Goal: Transaction & Acquisition: Download file/media

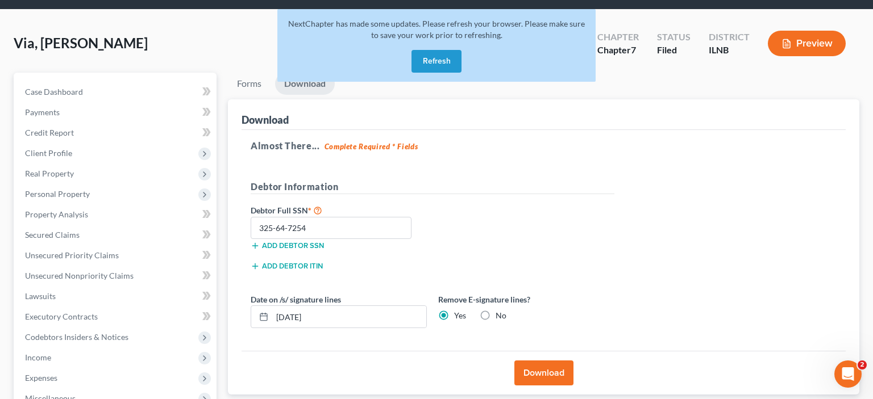
scroll to position [36, 0]
click at [441, 60] on button "Refresh" at bounding box center [436, 61] width 50 height 23
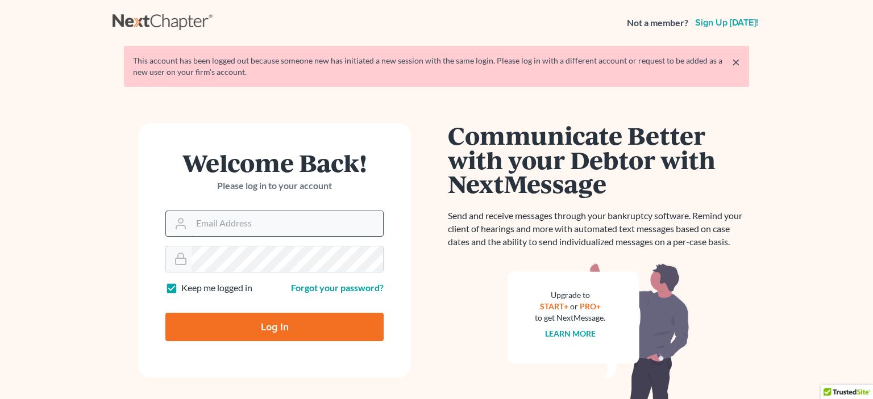
click at [205, 226] on input "Email Address" at bounding box center [286, 223] width 191 height 25
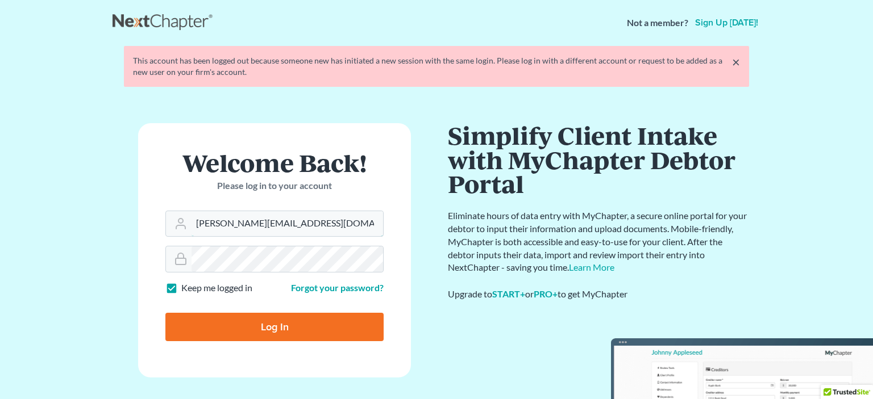
type input "Laura@mcgarraganlaw.com"
click at [242, 324] on input "Log In" at bounding box center [274, 327] width 218 height 28
type input "Thinking..."
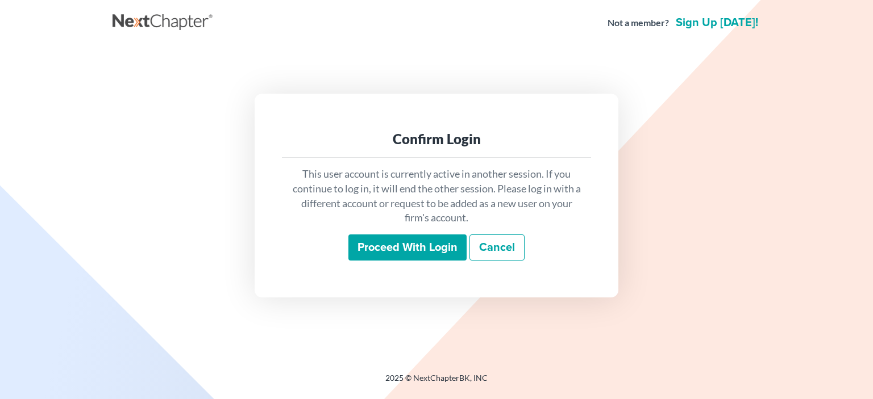
click at [388, 239] on input "Proceed with login" at bounding box center [407, 248] width 118 height 26
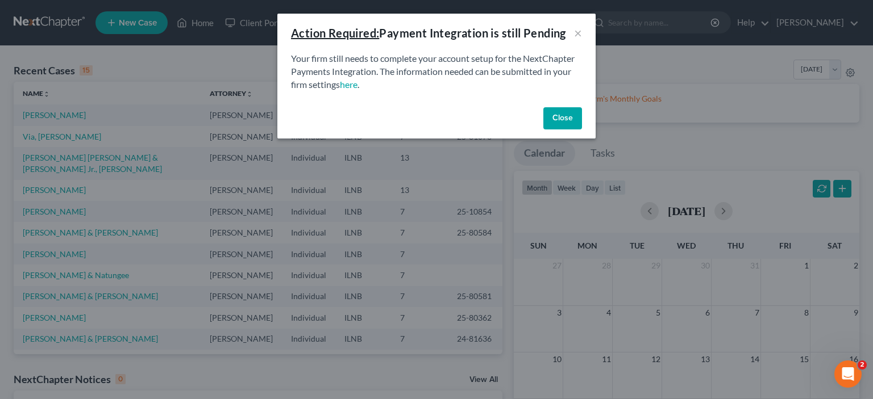
click at [560, 117] on button "Close" at bounding box center [562, 118] width 39 height 23
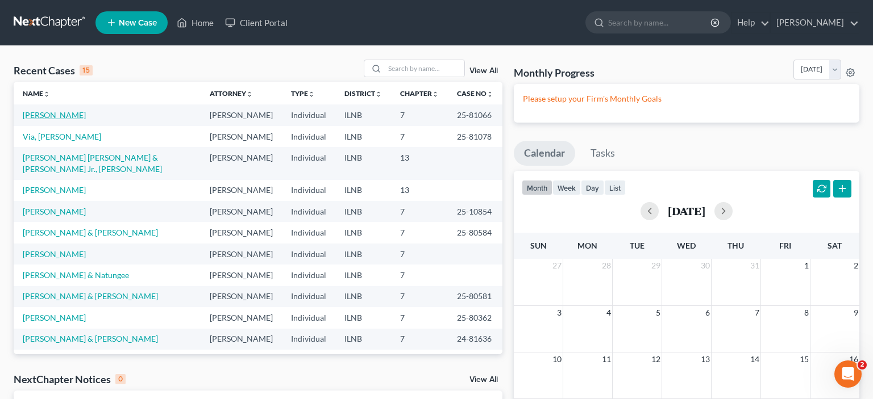
click at [57, 114] on link "Steffan, Carol" at bounding box center [54, 115] width 63 height 10
select select "1"
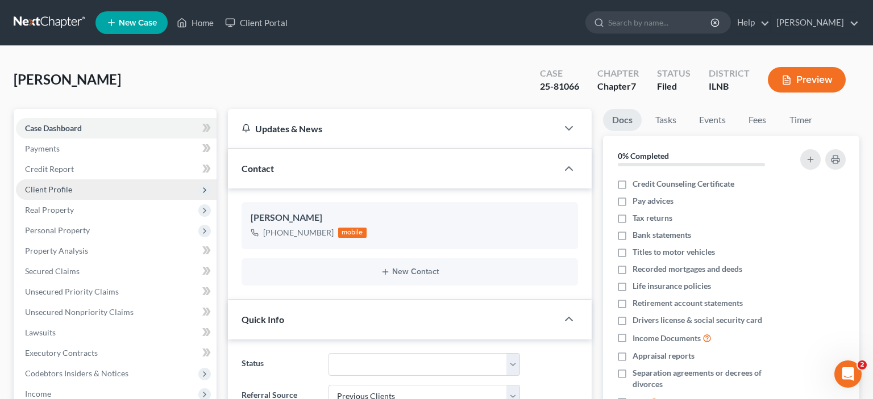
click at [65, 194] on span "Client Profile" at bounding box center [116, 190] width 201 height 20
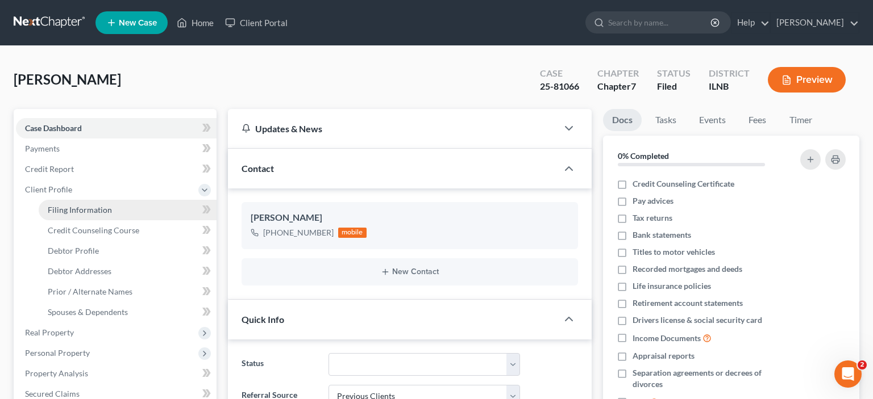
click at [83, 207] on span "Filing Information" at bounding box center [80, 210] width 64 height 10
select select "1"
select select "0"
select select "14"
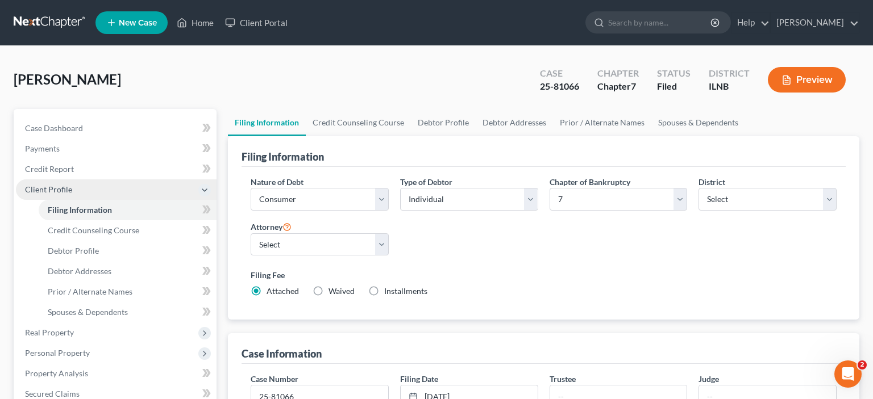
click at [65, 190] on span "Client Profile" at bounding box center [48, 190] width 47 height 10
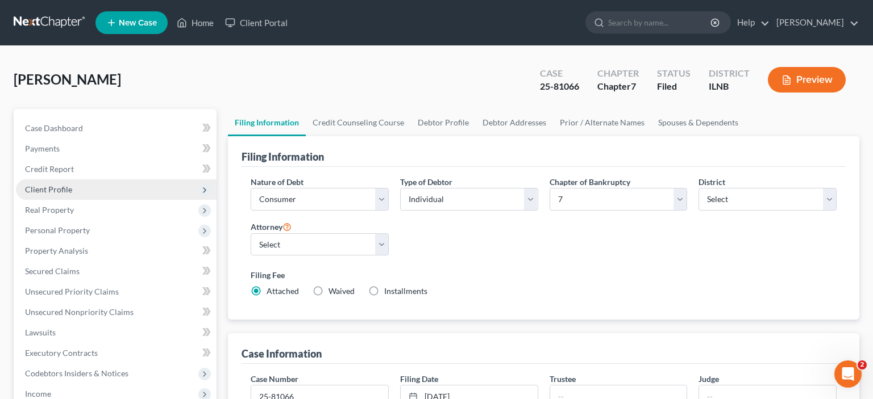
click at [76, 190] on span "Client Profile" at bounding box center [116, 190] width 201 height 20
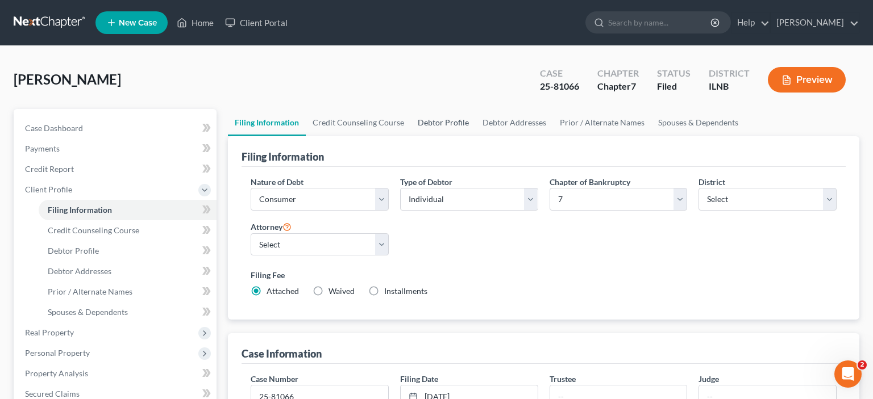
click at [431, 128] on link "Debtor Profile" at bounding box center [443, 122] width 65 height 27
select select "1"
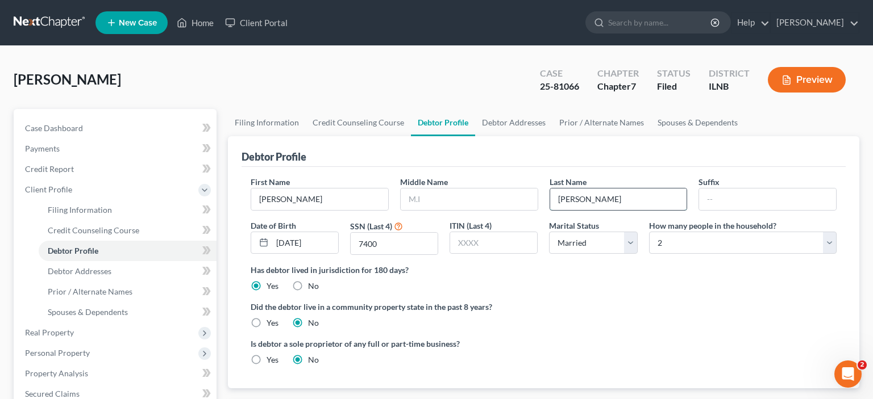
click at [578, 201] on input "Steffan" at bounding box center [618, 200] width 137 height 22
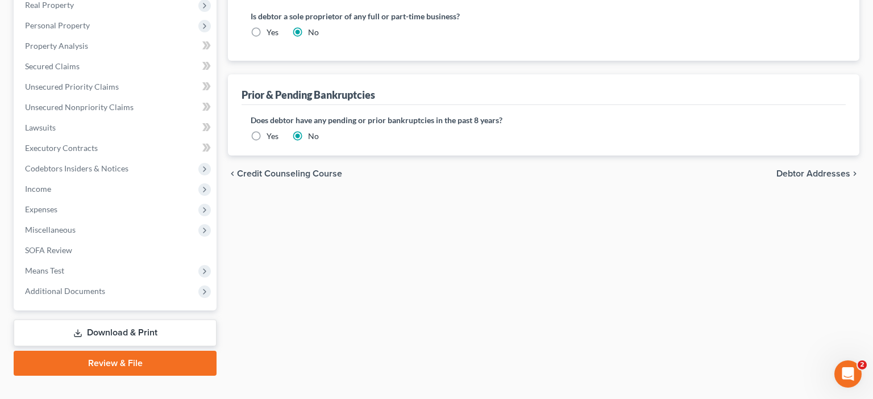
scroll to position [327, 0]
type input "Steffen"
click at [197, 370] on link "Review & File" at bounding box center [115, 364] width 203 height 25
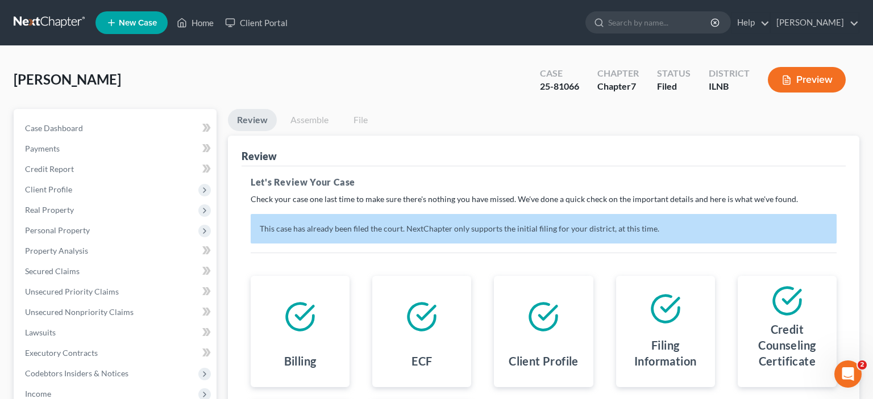
scroll to position [58, 0]
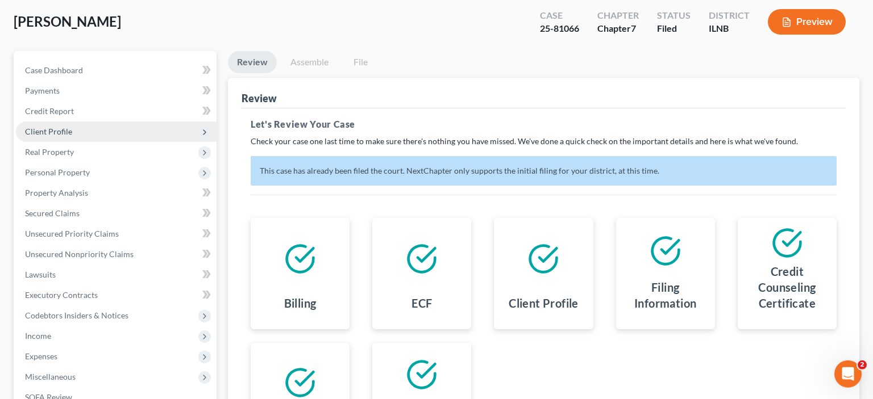
click at [64, 132] on span "Client Profile" at bounding box center [48, 132] width 47 height 10
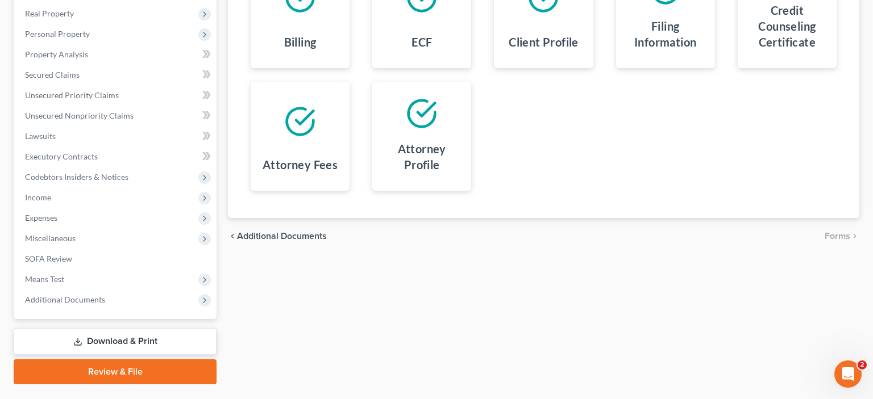
scroll to position [321, 0]
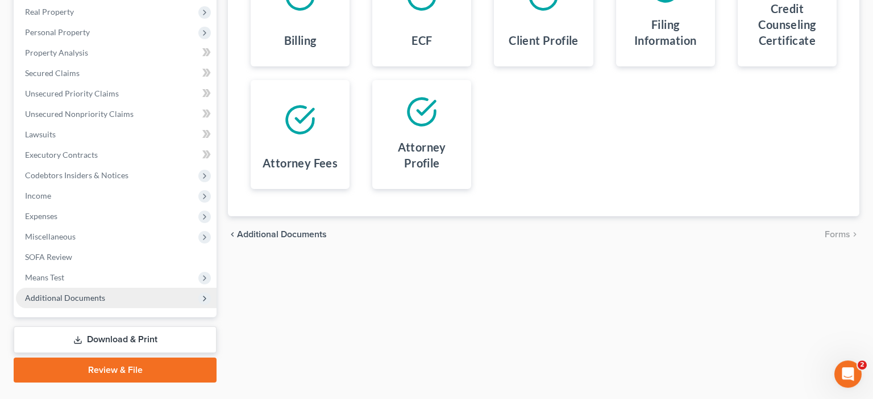
click at [108, 293] on span "Additional Documents" at bounding box center [116, 298] width 201 height 20
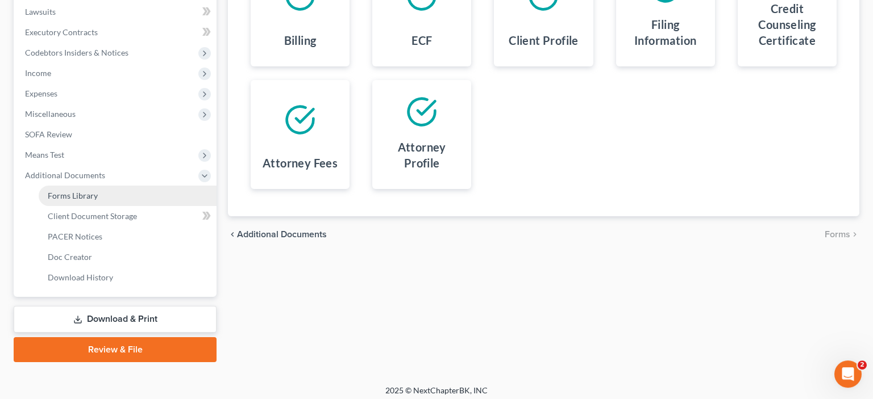
click at [99, 194] on link "Forms Library" at bounding box center [128, 196] width 178 height 20
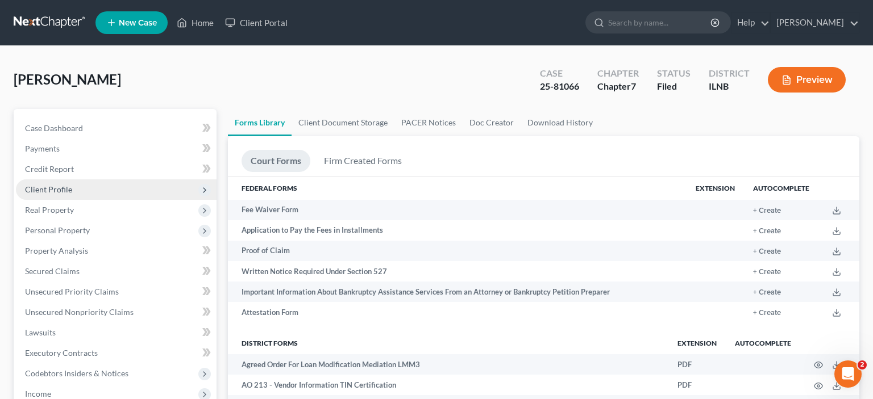
click at [71, 185] on span "Client Profile" at bounding box center [116, 190] width 201 height 20
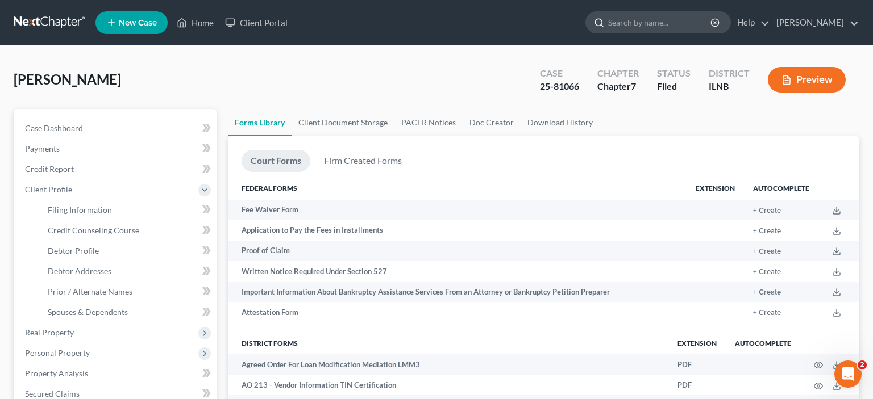
click at [631, 28] on input "search" at bounding box center [660, 22] width 104 height 21
type input "a"
click at [69, 188] on span "Client Profile" at bounding box center [48, 190] width 47 height 10
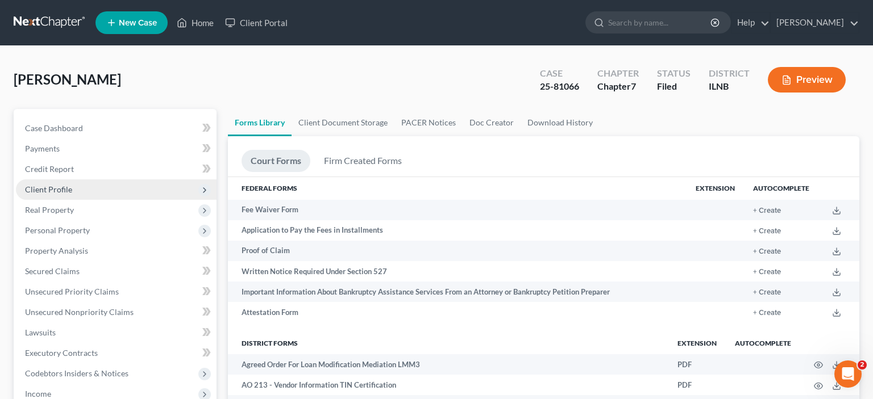
click at [69, 188] on span "Client Profile" at bounding box center [48, 190] width 47 height 10
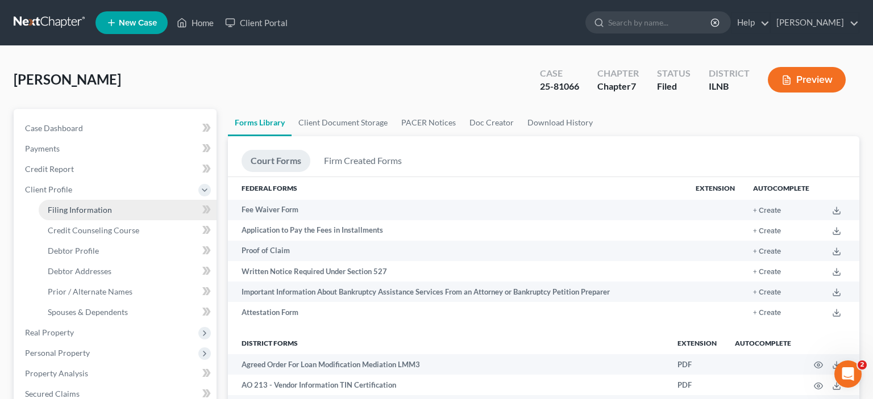
click at [97, 207] on span "Filing Information" at bounding box center [80, 210] width 64 height 10
select select "1"
select select "0"
select select "25"
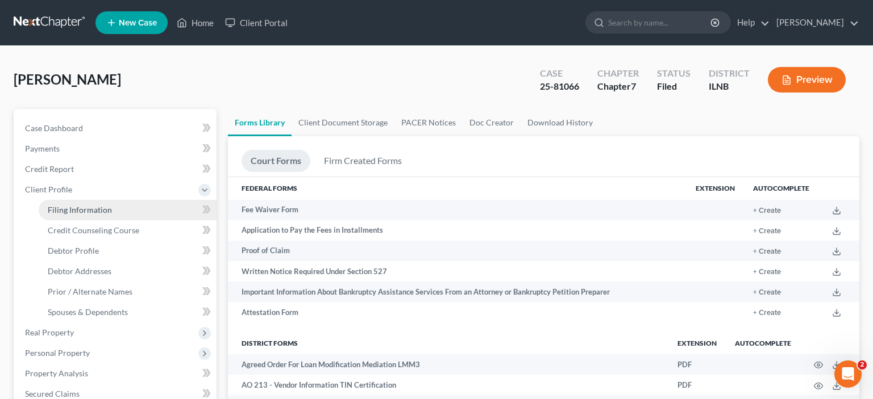
select select "0"
select select "14"
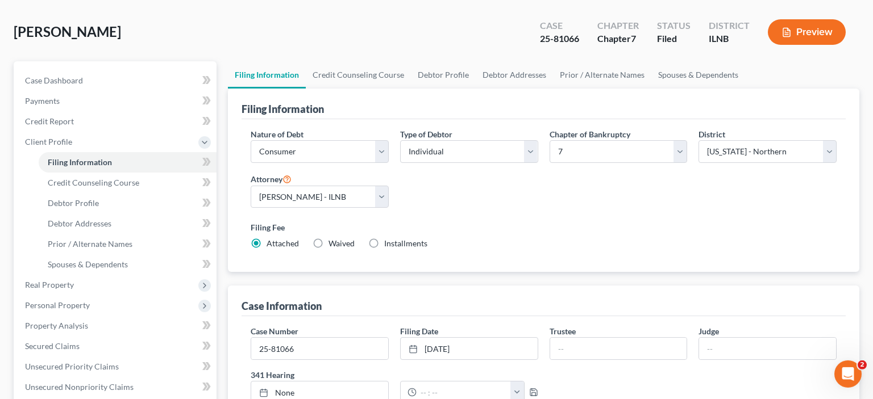
scroll to position [48, 0]
click at [436, 79] on link "Debtor Profile" at bounding box center [443, 74] width 65 height 27
select select "1"
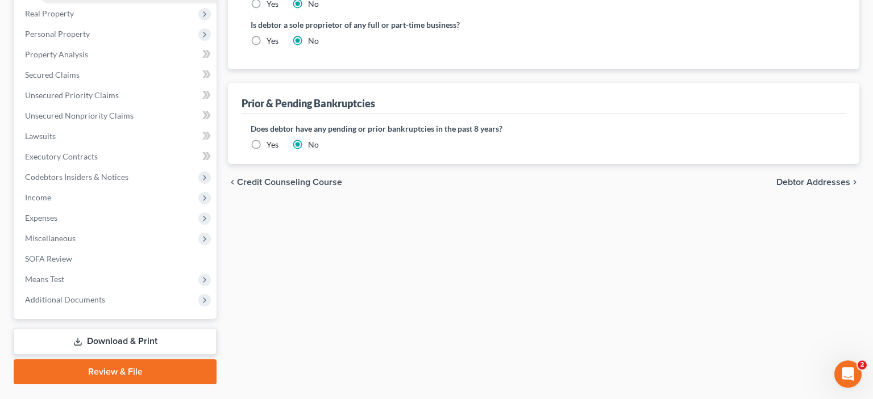
scroll to position [346, 0]
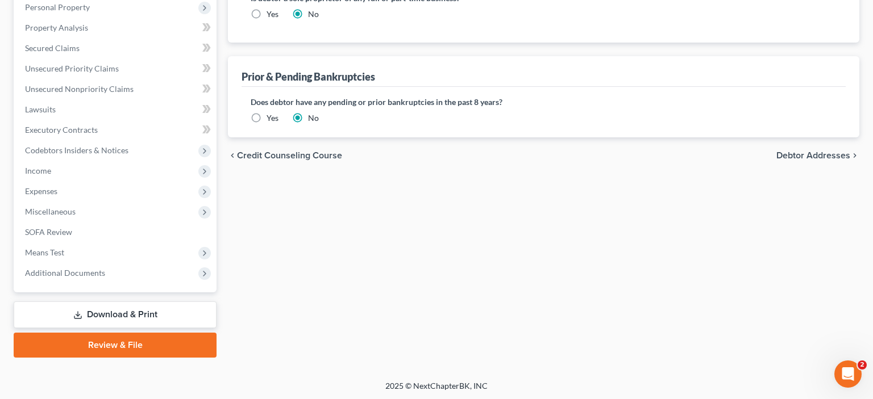
click at [128, 344] on link "Review & File" at bounding box center [115, 345] width 203 height 25
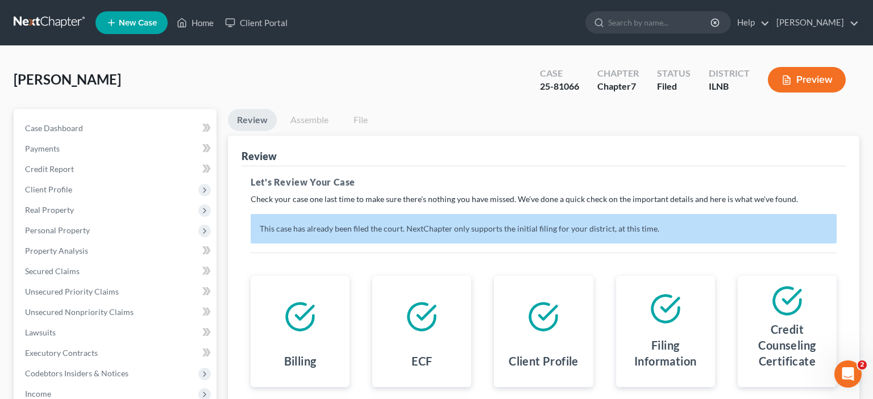
click at [306, 119] on link "Assemble" at bounding box center [309, 120] width 56 height 22
click at [251, 118] on link "Review" at bounding box center [252, 120] width 49 height 22
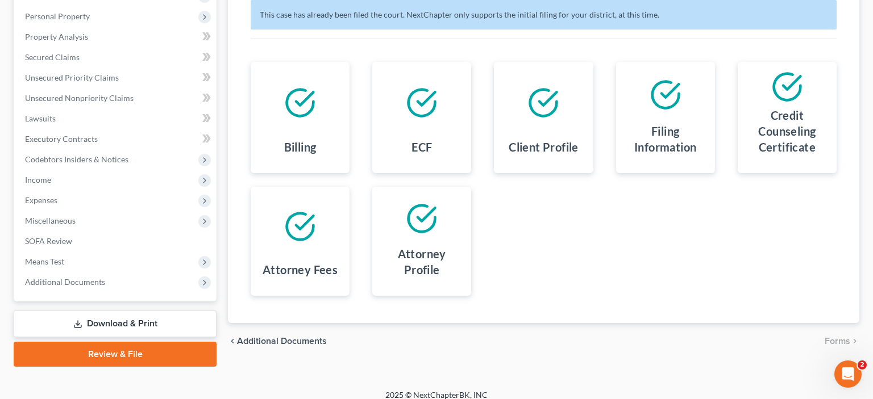
scroll to position [220, 0]
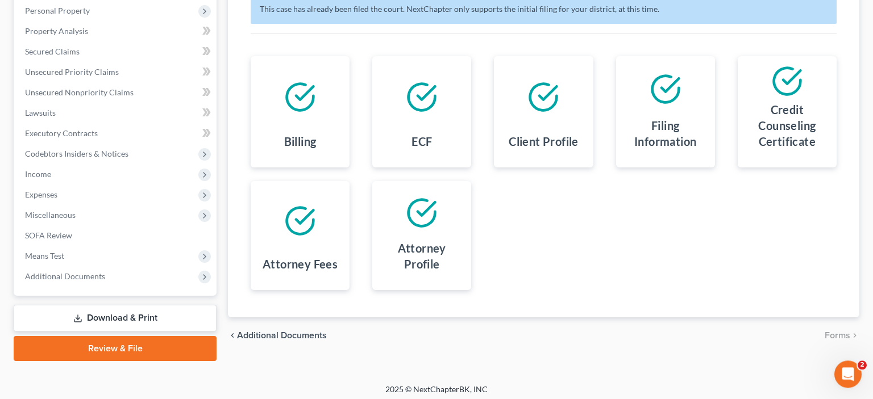
click at [143, 314] on link "Download & Print" at bounding box center [115, 318] width 203 height 27
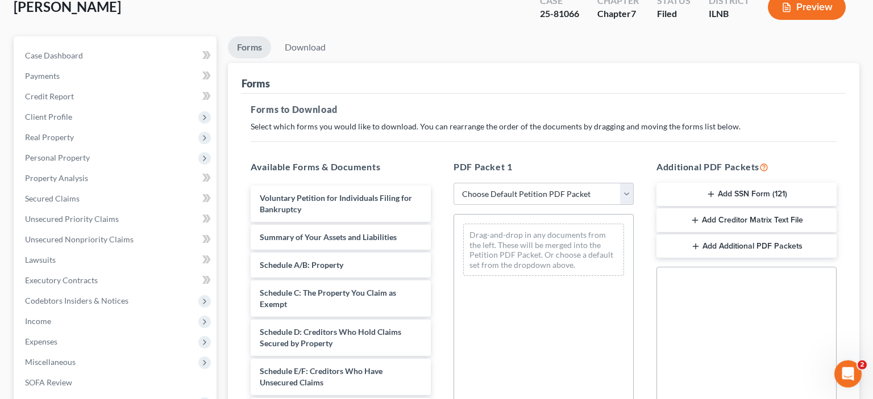
scroll to position [76, 0]
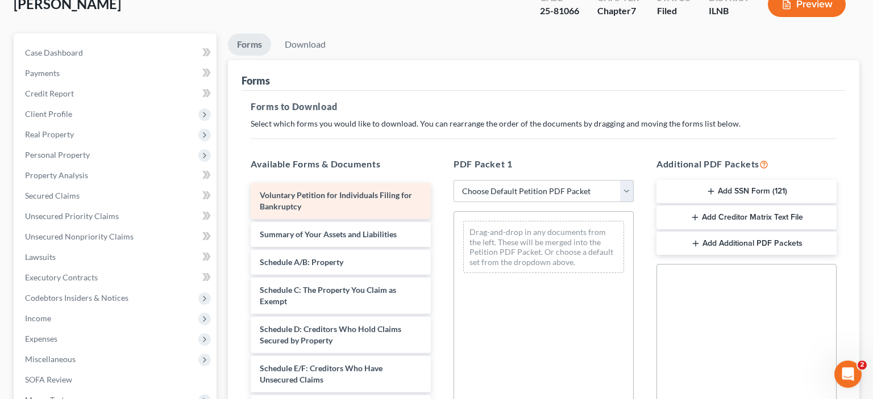
click at [318, 198] on span "Voluntary Petition for Individuals Filing for Bankruptcy" at bounding box center [336, 200] width 152 height 21
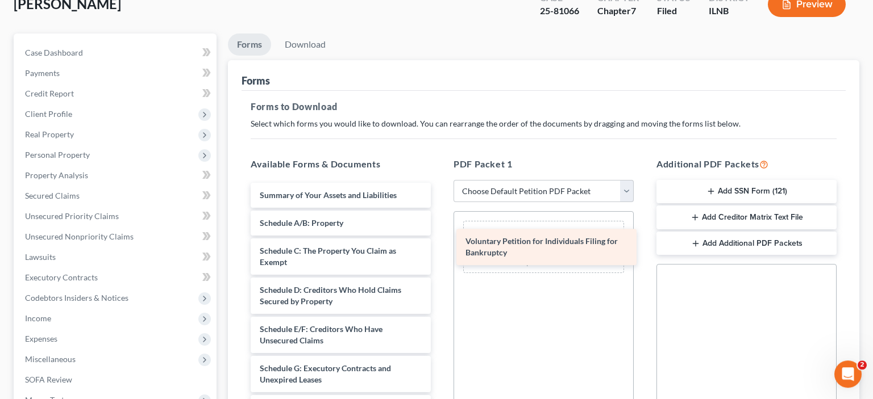
drag, startPoint x: 318, startPoint y: 198, endPoint x: 524, endPoint y: 245, distance: 211.0
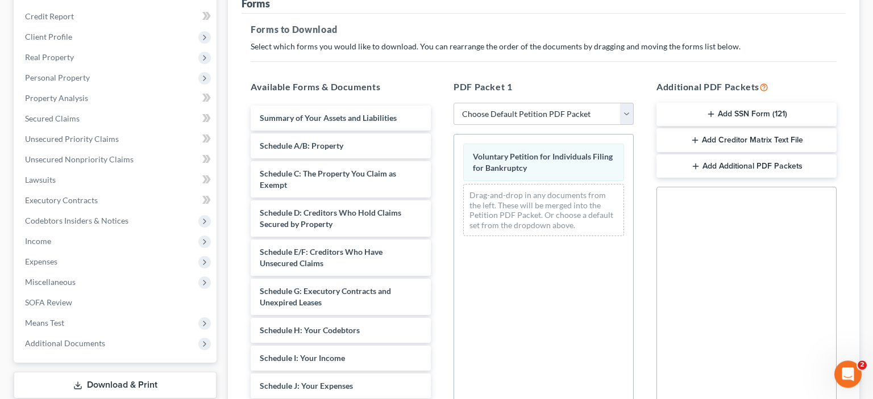
scroll to position [301, 0]
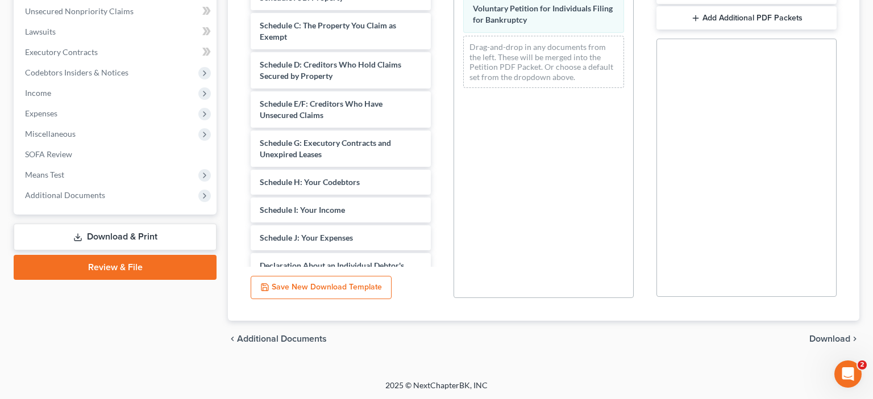
click at [823, 339] on span "Download" at bounding box center [829, 339] width 41 height 9
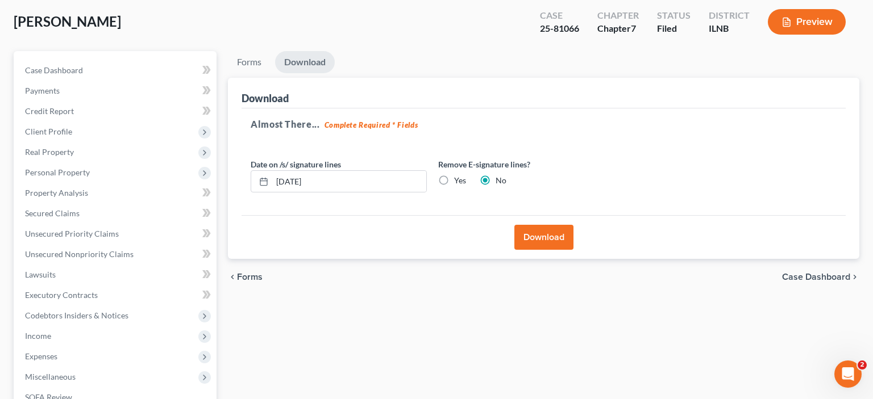
scroll to position [53, 0]
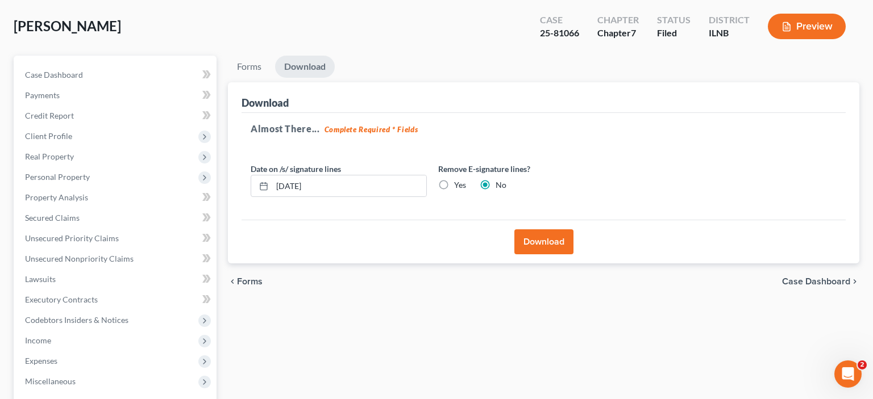
click at [794, 28] on button "Preview" at bounding box center [807, 27] width 78 height 26
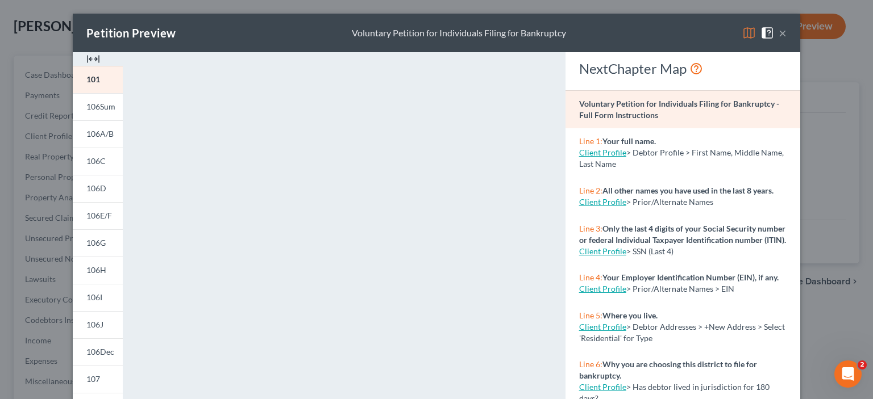
click at [783, 35] on button "×" at bounding box center [782, 33] width 8 height 14
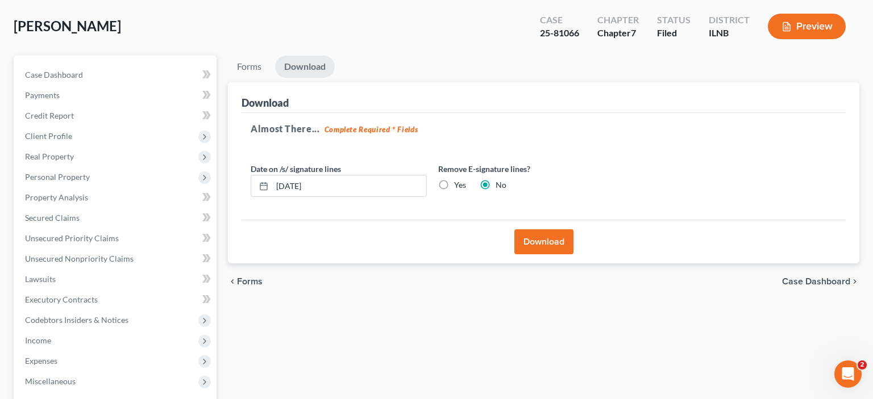
scroll to position [223, 0]
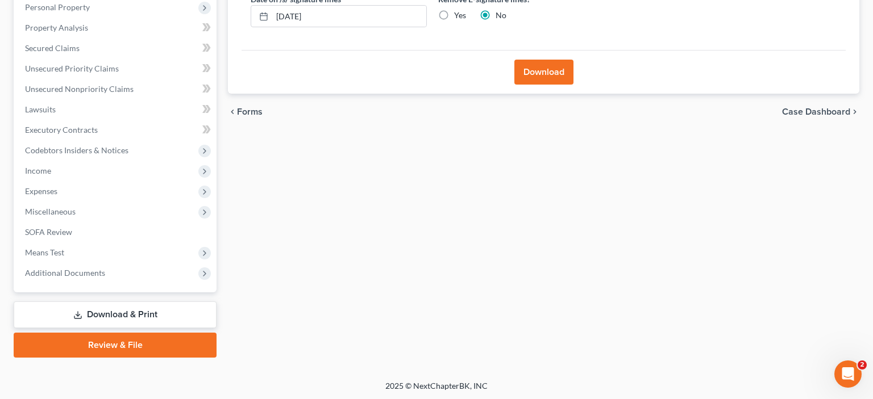
click at [148, 317] on link "Download & Print" at bounding box center [115, 315] width 203 height 27
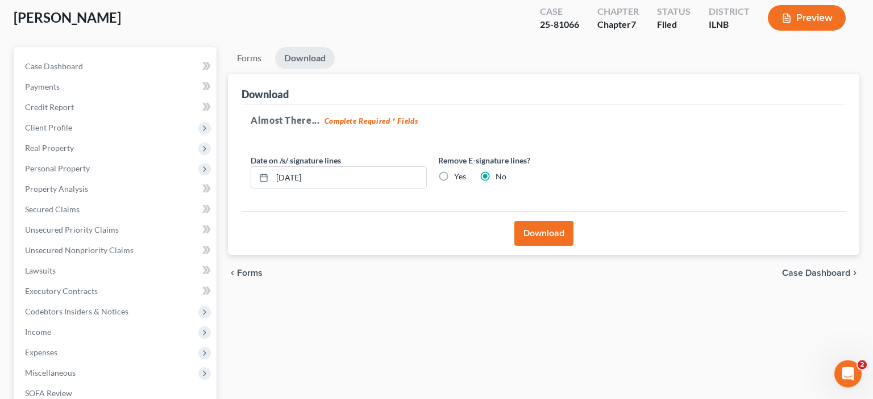
click at [251, 273] on span "Forms" at bounding box center [250, 273] width 26 height 9
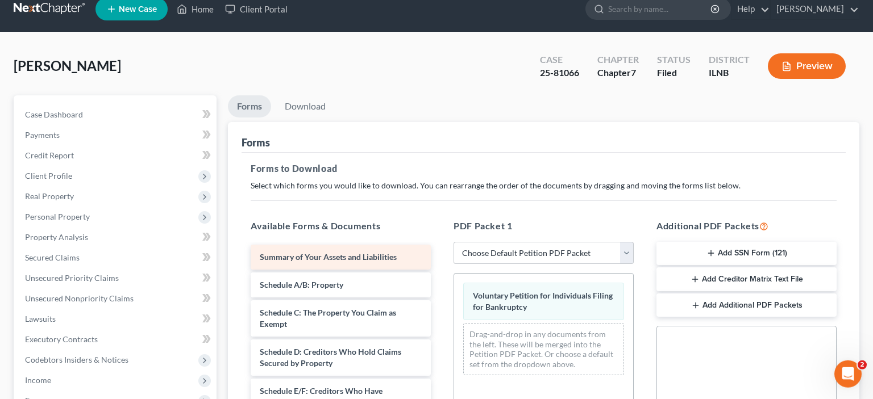
scroll to position [16, 0]
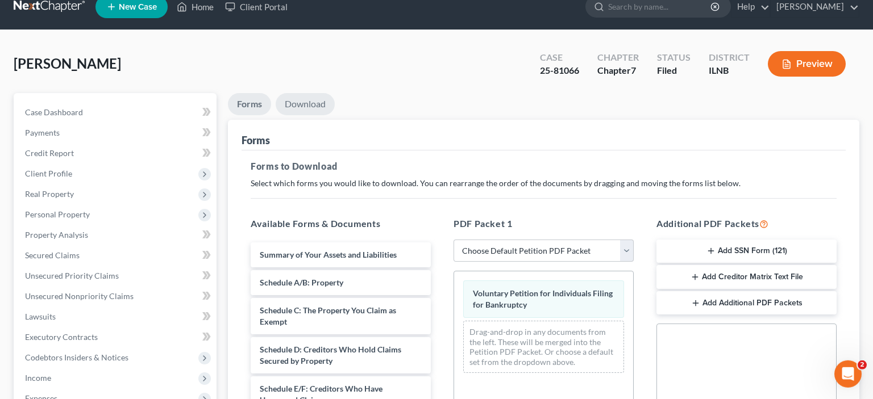
click at [303, 111] on link "Download" at bounding box center [305, 104] width 59 height 22
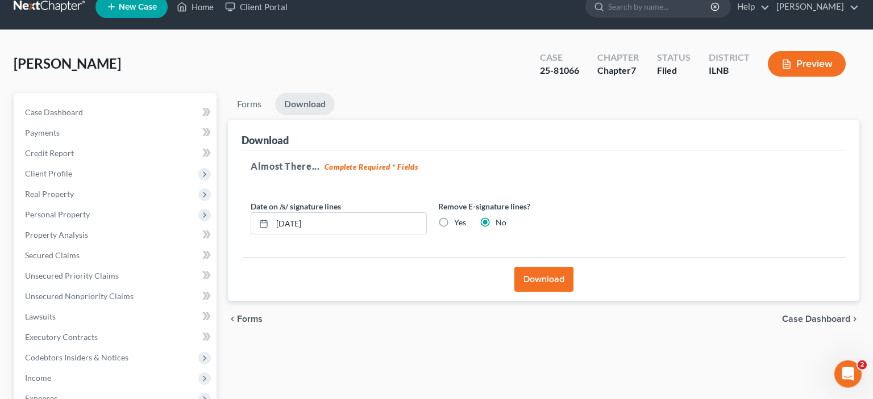
click at [454, 223] on label "Yes" at bounding box center [460, 222] width 12 height 11
click at [459, 223] on input "Yes" at bounding box center [462, 220] width 7 height 7
radio input "true"
radio input "false"
click at [248, 105] on link "Forms" at bounding box center [249, 104] width 43 height 22
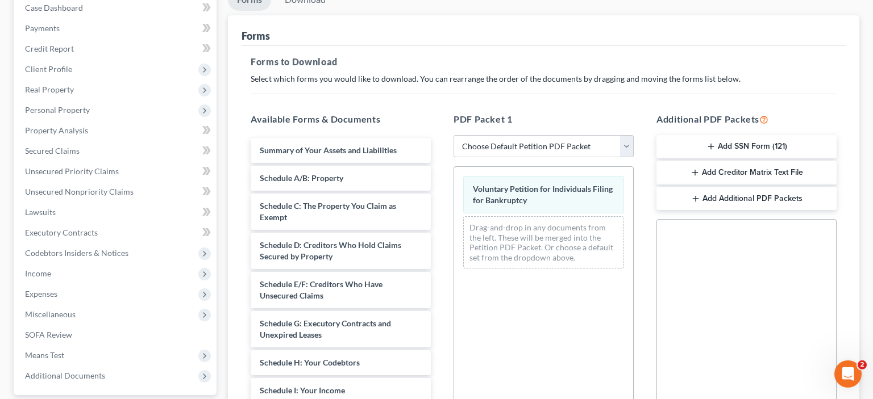
scroll to position [121, 0]
select select "2"
click option "Amended Forms" at bounding box center [0, 0] width 0 height 0
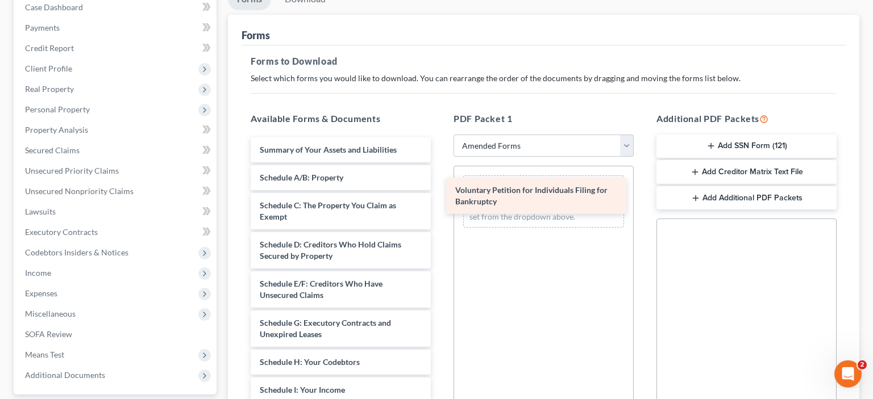
drag, startPoint x: 313, startPoint y: 149, endPoint x: 508, endPoint y: 190, distance: 199.8
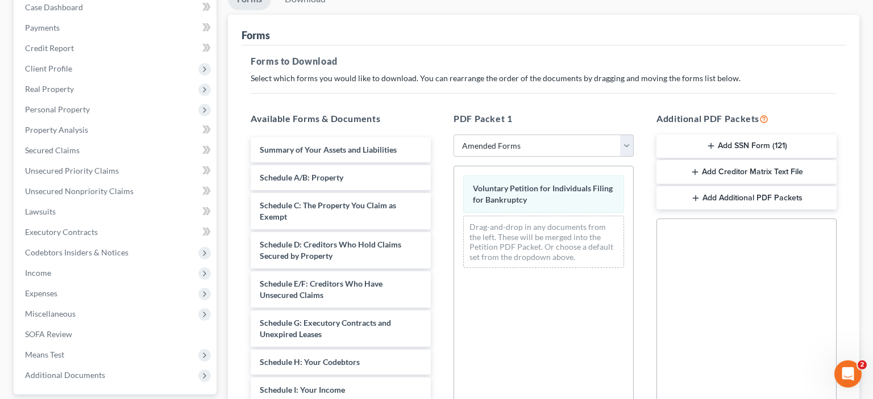
click at [508, 190] on span "Voluntary Petition for Individuals Filing for Bankruptcy" at bounding box center [543, 194] width 140 height 21
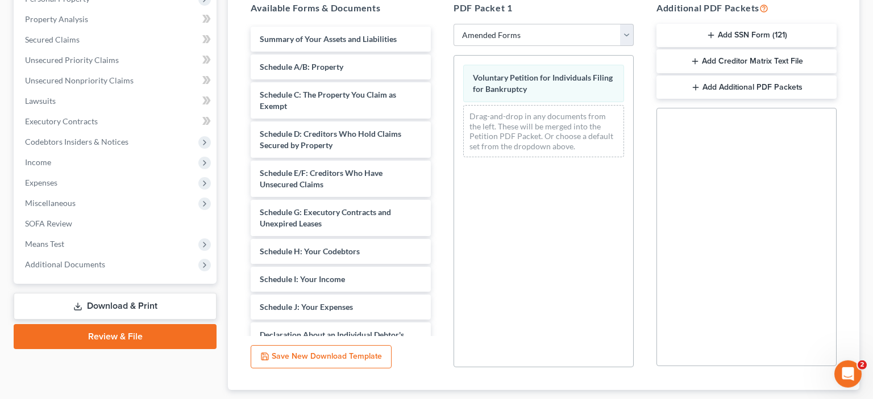
scroll to position [301, 0]
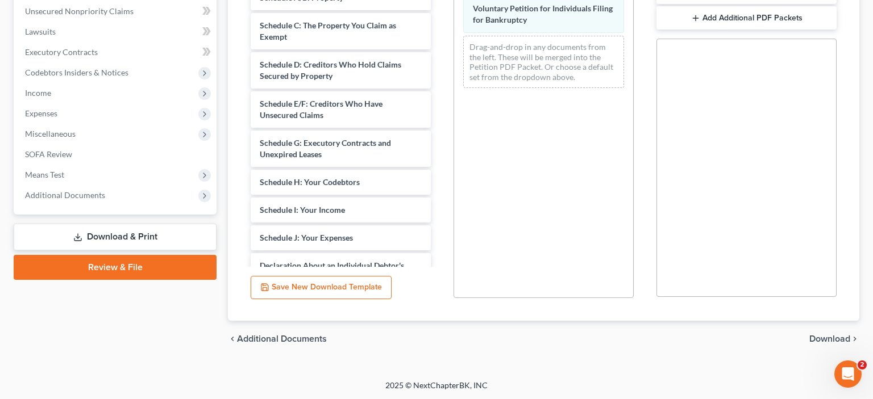
click at [823, 335] on span "Download" at bounding box center [829, 339] width 41 height 9
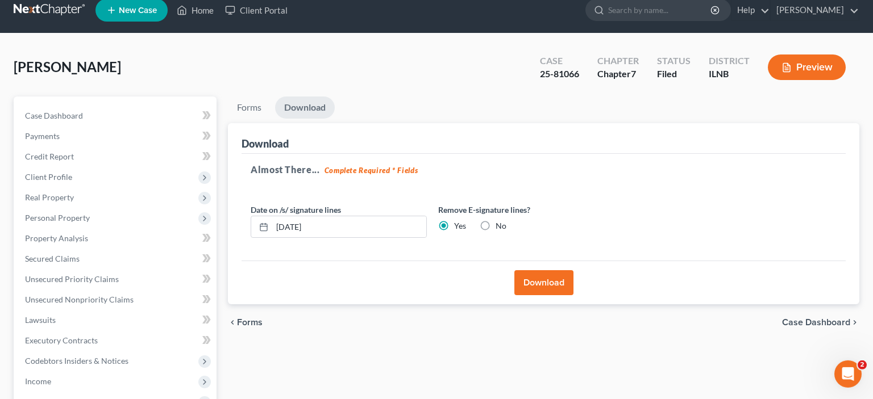
scroll to position [0, 0]
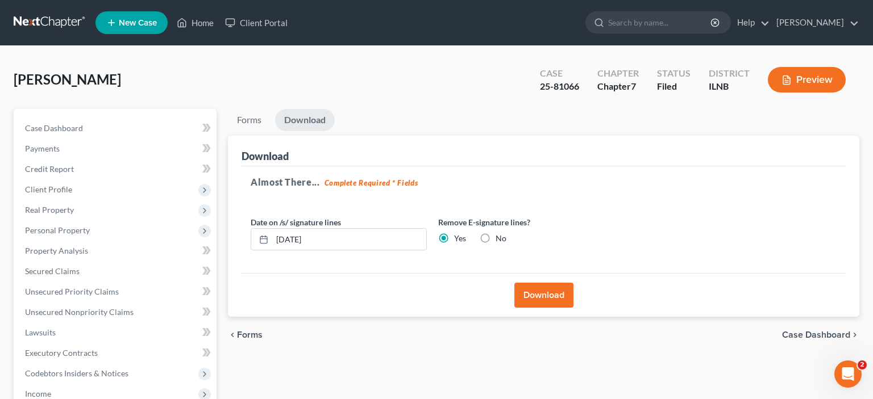
click at [792, 85] on button "Preview" at bounding box center [807, 80] width 78 height 26
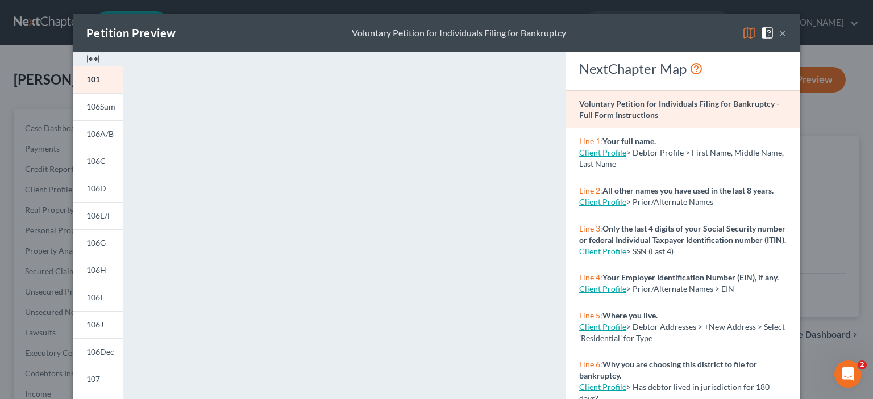
click at [781, 37] on button "×" at bounding box center [782, 33] width 8 height 14
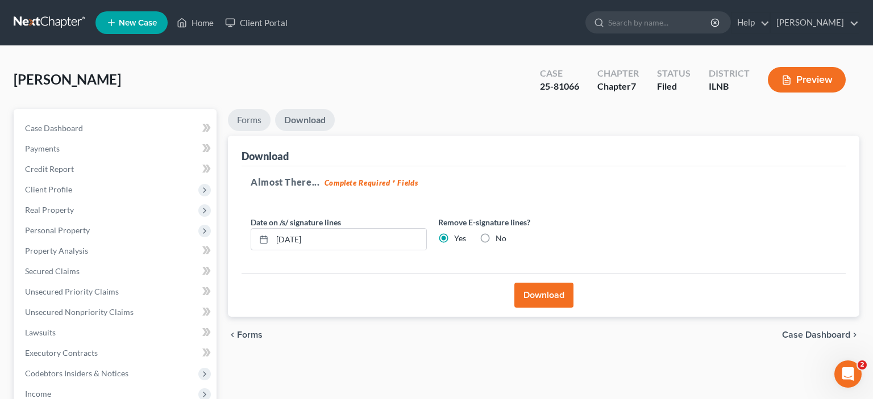
click at [248, 115] on link "Forms" at bounding box center [249, 120] width 43 height 22
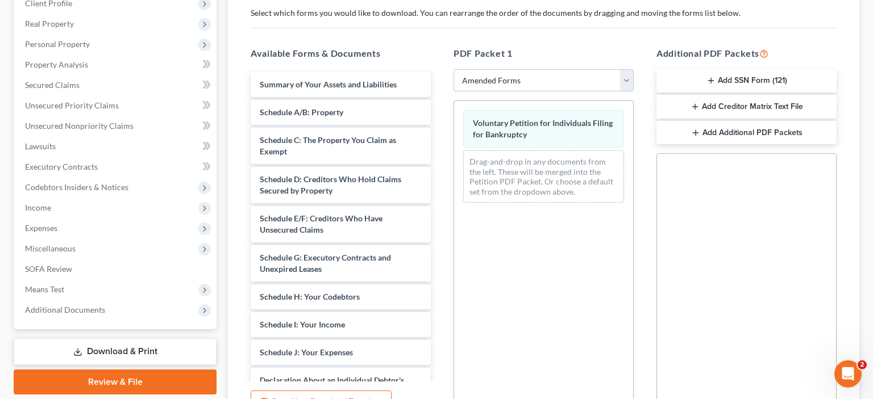
scroll to position [301, 0]
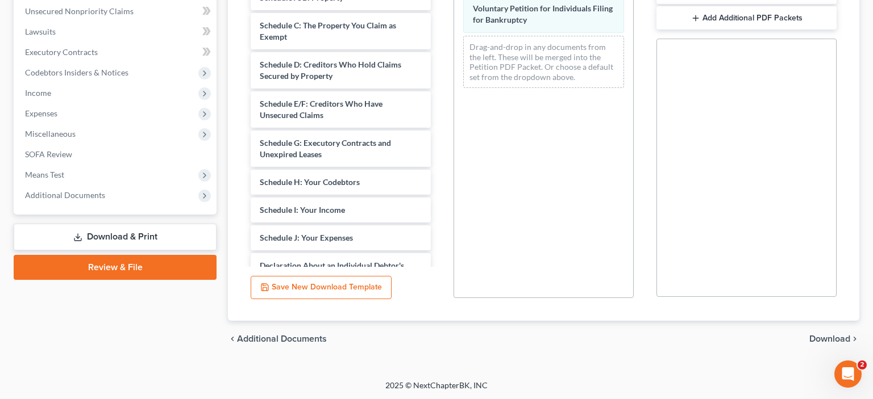
click at [818, 335] on span "Download" at bounding box center [829, 339] width 41 height 9
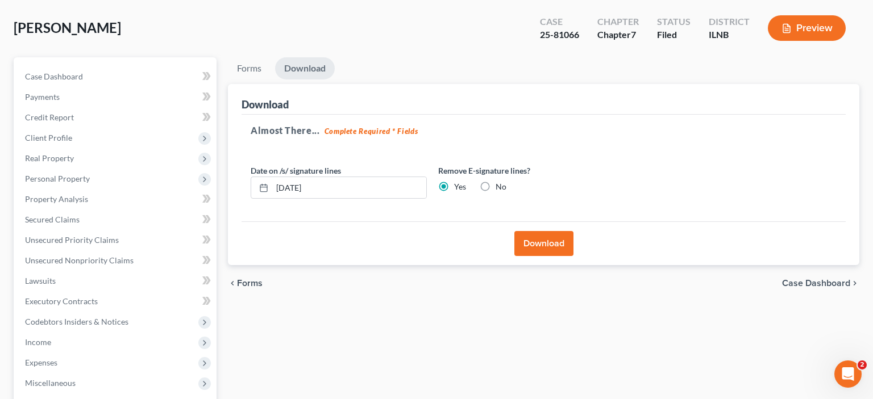
scroll to position [50, 0]
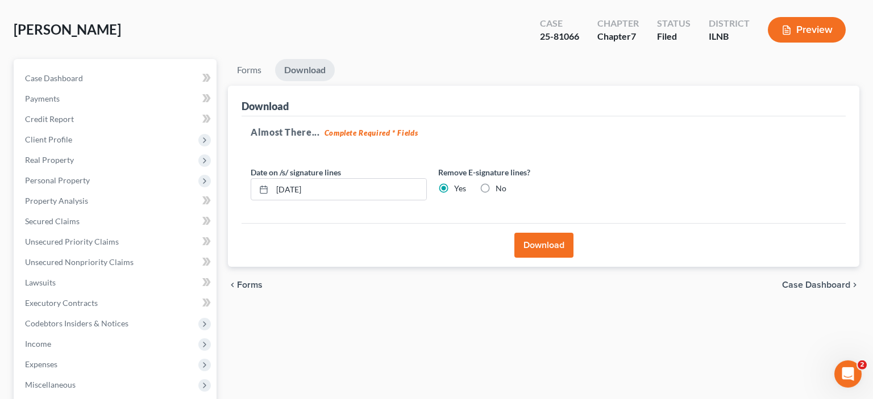
click at [310, 57] on div "Steffan, Carol Upgraded Case 25-81066 Chapter Chapter 7 Status Filed District I…" at bounding box center [437, 34] width 846 height 49
click at [316, 70] on link "Download" at bounding box center [305, 70] width 60 height 22
click at [569, 82] on ul "Forms Download" at bounding box center [543, 72] width 631 height 27
click at [806, 28] on button "Preview" at bounding box center [807, 30] width 78 height 26
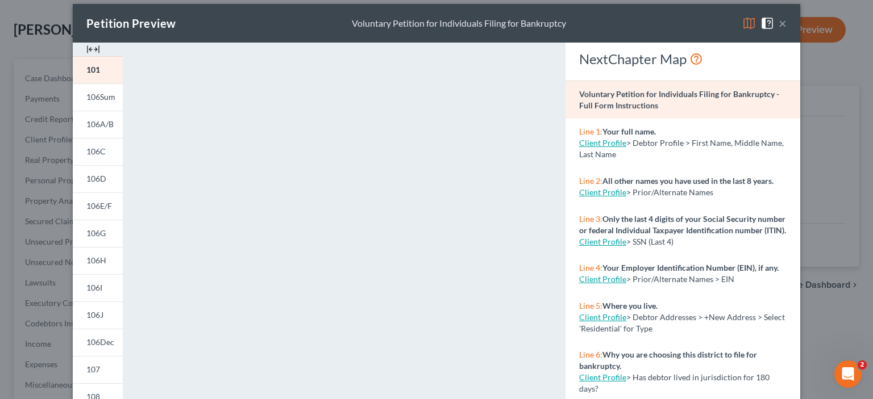
scroll to position [0, 0]
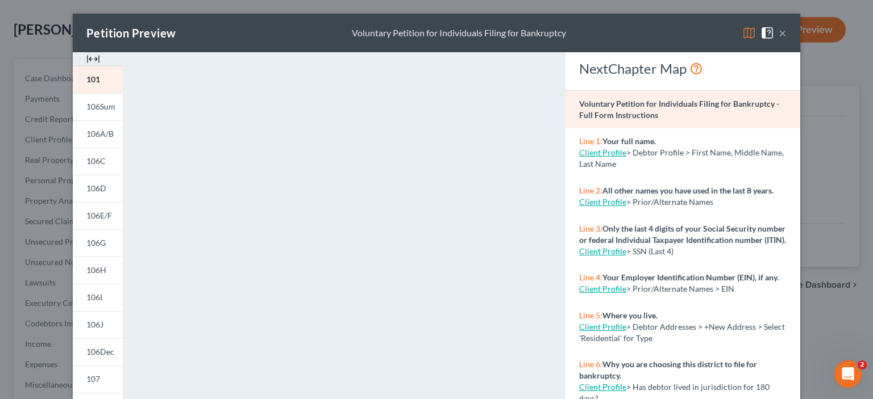
click at [775, 36] on span at bounding box center [769, 32] width 18 height 10
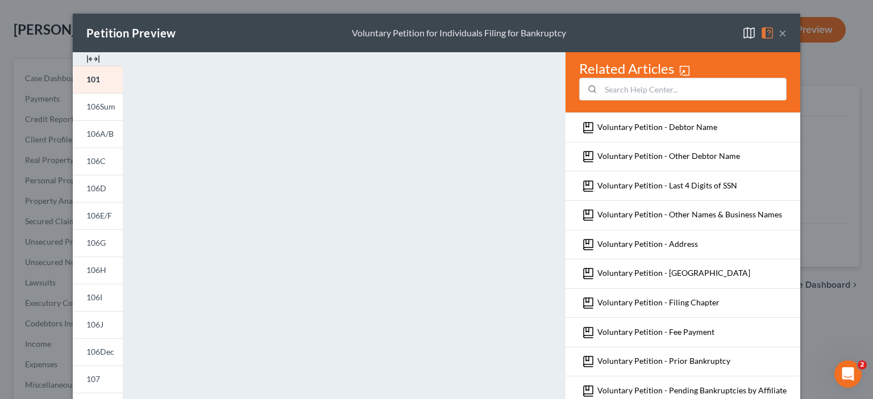
click at [784, 36] on button "×" at bounding box center [782, 33] width 8 height 14
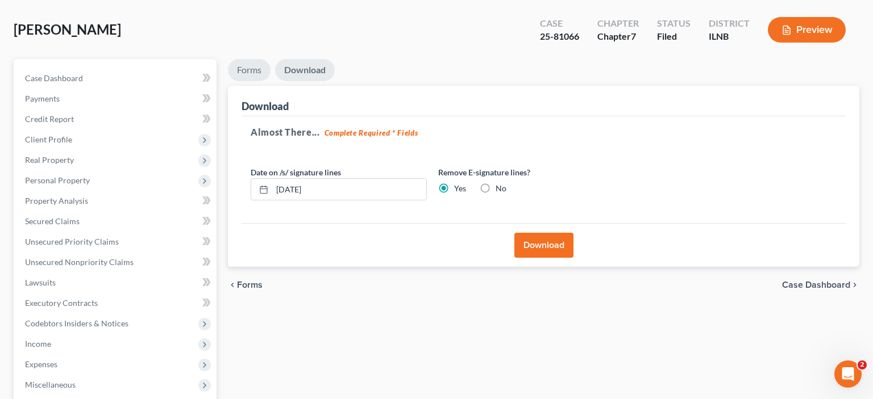
click at [243, 66] on link "Forms" at bounding box center [249, 70] width 43 height 22
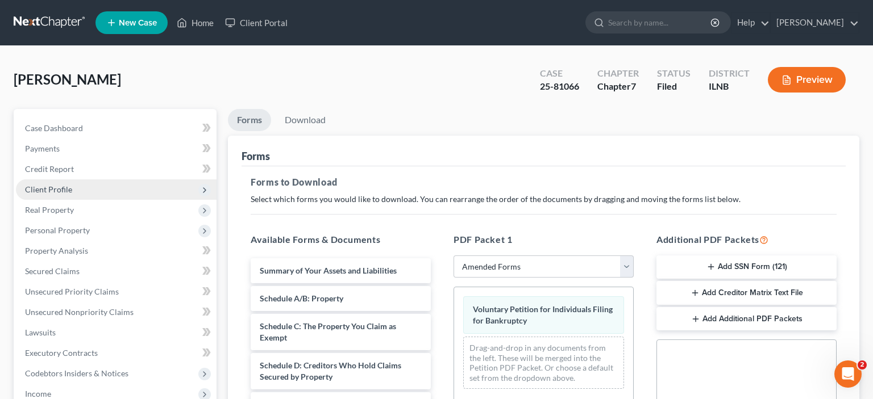
click at [85, 193] on span "Client Profile" at bounding box center [116, 190] width 201 height 20
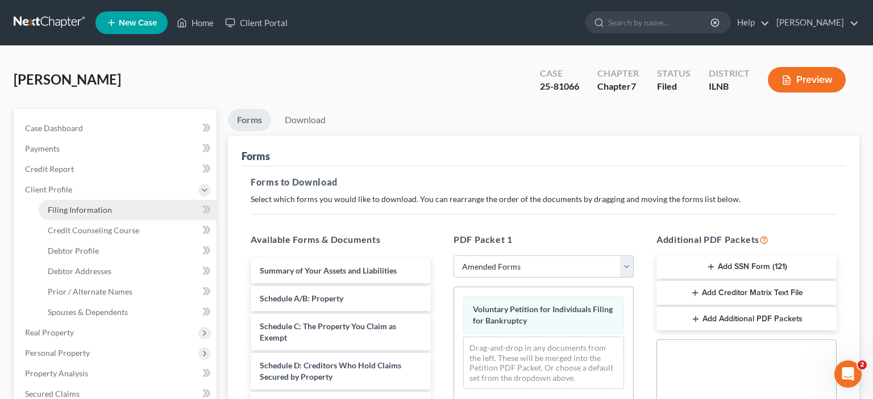
click at [94, 213] on span "Filing Information" at bounding box center [80, 210] width 64 height 10
select select "1"
select select "0"
select select "25"
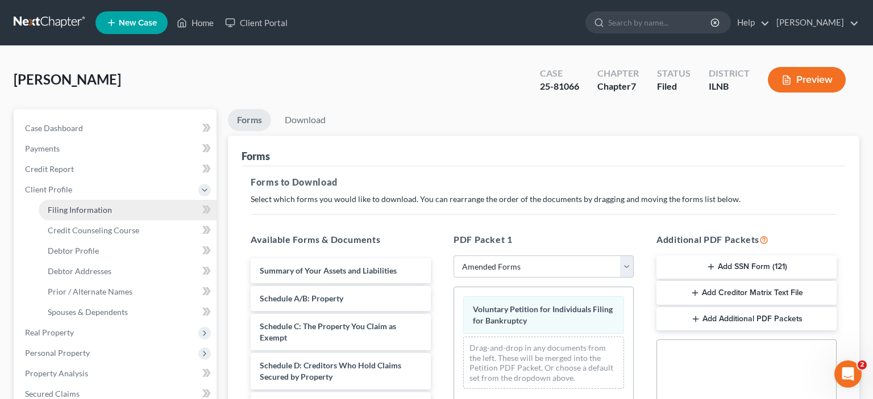
select select "0"
select select "14"
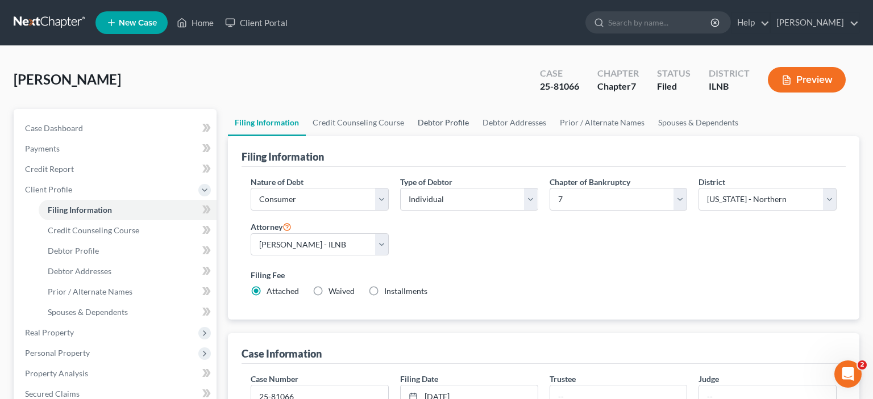
click at [443, 128] on link "Debtor Profile" at bounding box center [443, 122] width 65 height 27
select select "1"
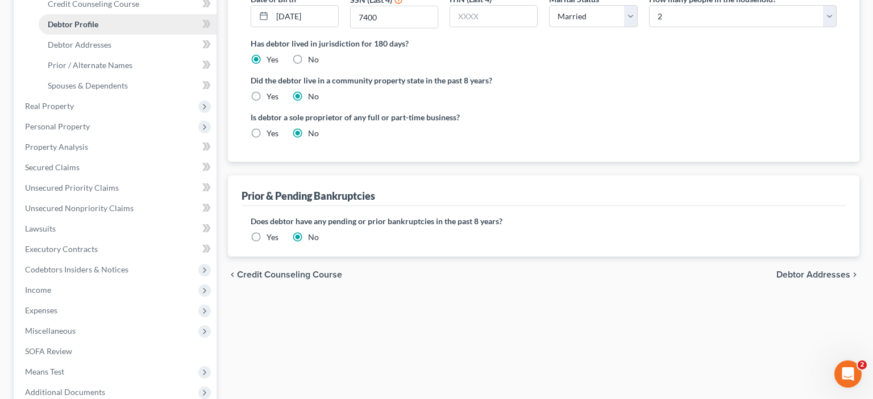
scroll to position [346, 0]
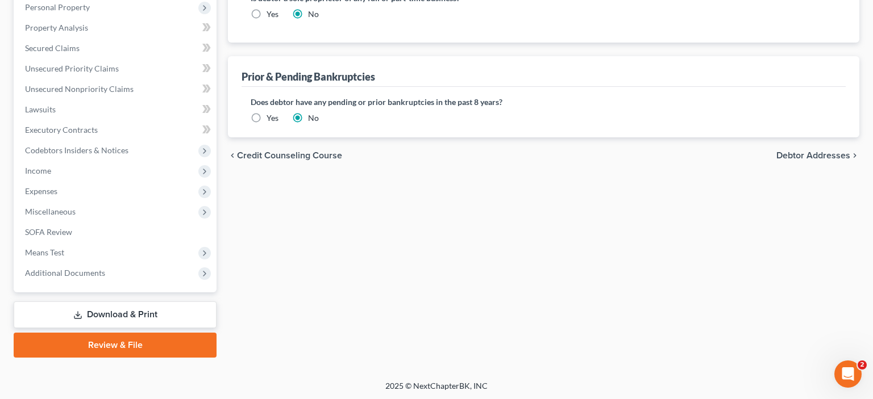
click at [110, 315] on link "Download & Print" at bounding box center [115, 315] width 203 height 27
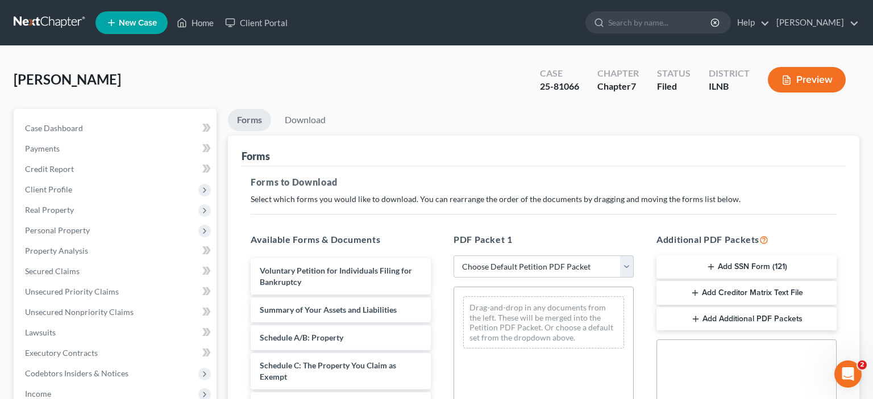
scroll to position [301, 0]
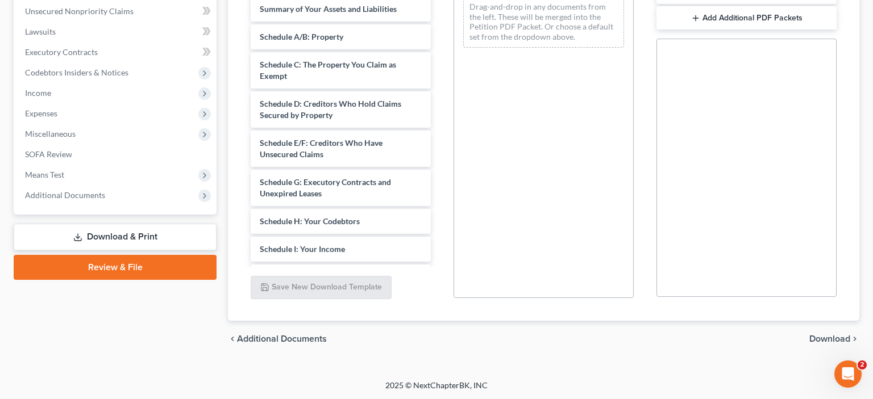
click at [126, 233] on link "Download & Print" at bounding box center [115, 237] width 203 height 27
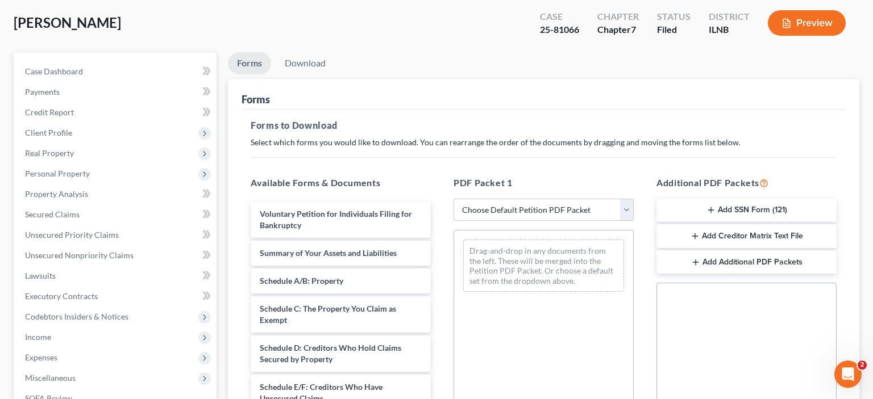
scroll to position [71, 0]
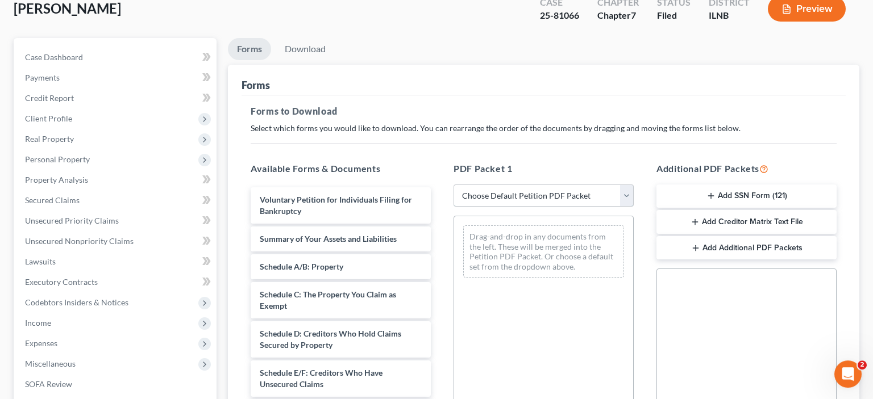
click at [453, 185] on select "Choose Default Petition PDF Packet Complete Bankruptcy Petition (all forms and …" at bounding box center [543, 196] width 180 height 23
select select "2"
click option "Amended Forms" at bounding box center [0, 0] width 0 height 0
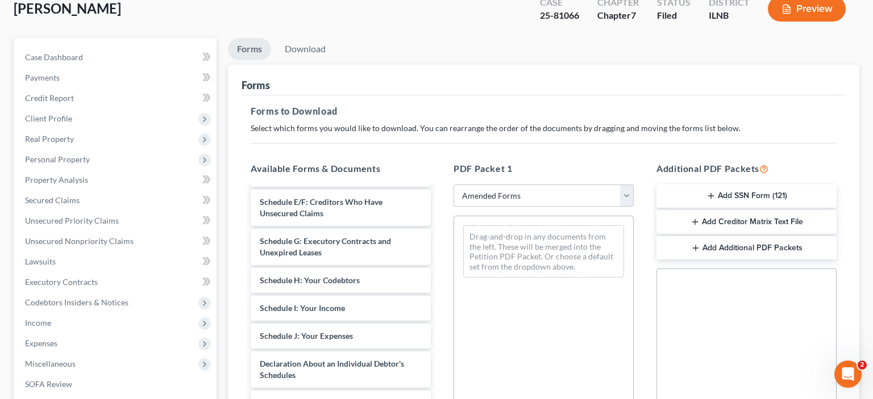
scroll to position [0, 0]
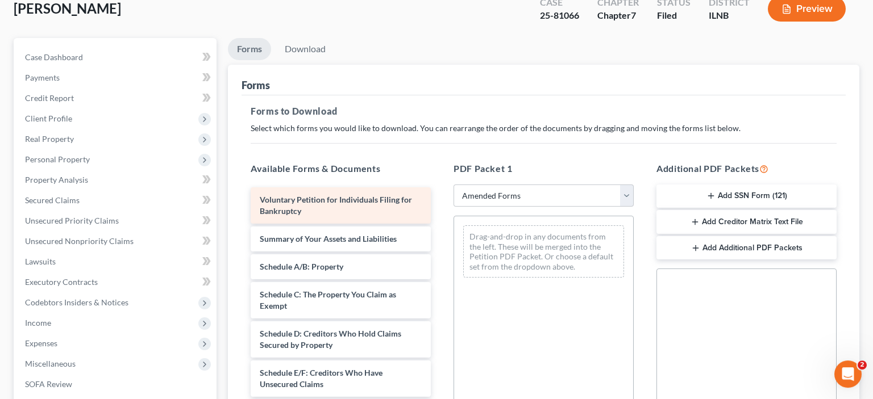
click at [324, 210] on div "Voluntary Petition for Individuals Filing for Bankruptcy" at bounding box center [341, 206] width 180 height 36
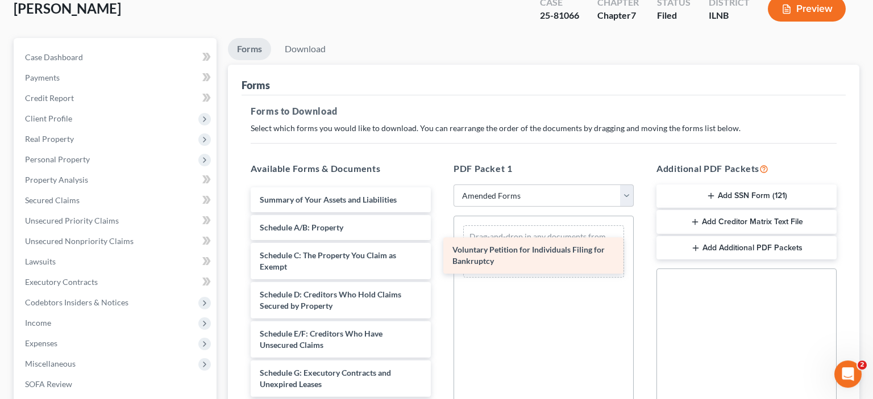
drag, startPoint x: 324, startPoint y: 210, endPoint x: 522, endPoint y: 260, distance: 204.5
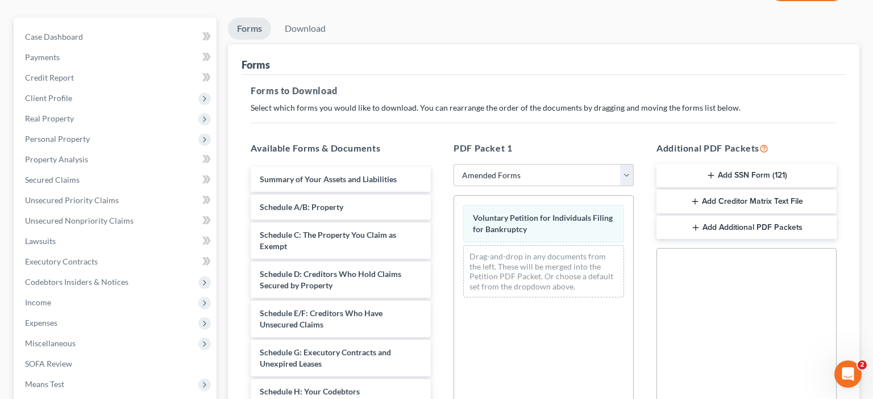
scroll to position [301, 0]
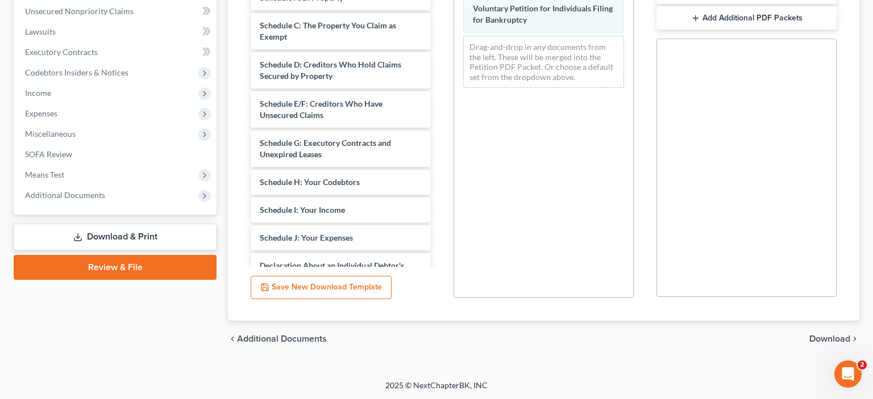
click at [826, 342] on span "Download" at bounding box center [829, 339] width 41 height 9
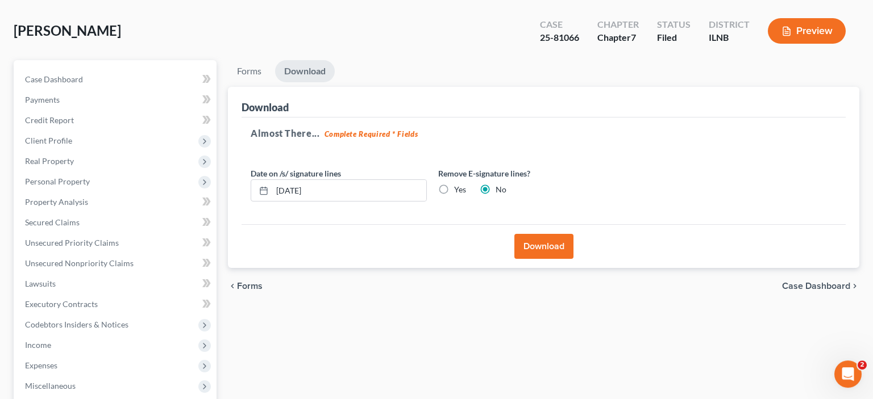
scroll to position [38, 0]
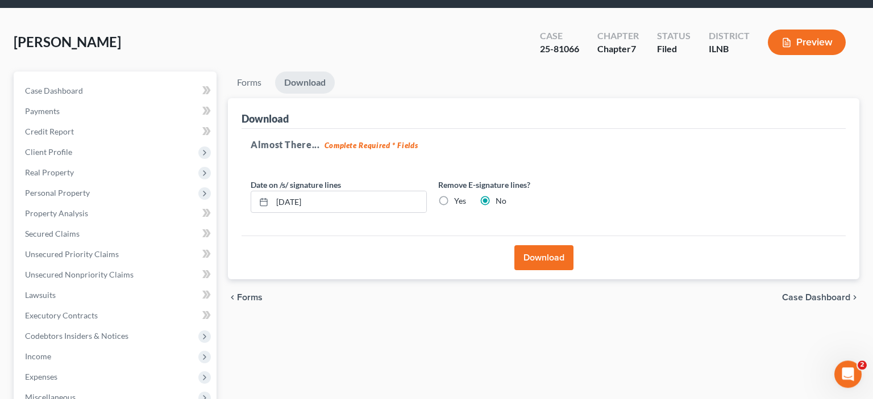
click at [303, 88] on link "Download" at bounding box center [305, 83] width 60 height 22
click at [533, 253] on button "Download" at bounding box center [543, 257] width 59 height 25
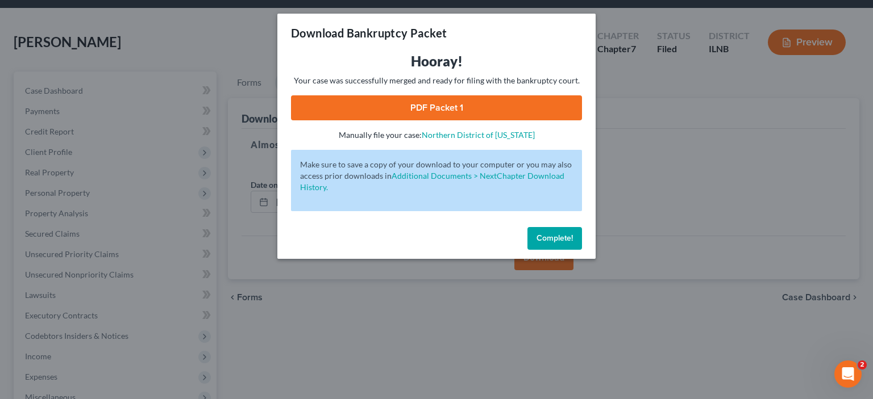
click at [431, 102] on link "PDF Packet 1" at bounding box center [436, 107] width 291 height 25
click at [562, 242] on span "Complete!" at bounding box center [554, 239] width 36 height 10
